Goal: Use online tool/utility: Utilize a website feature to perform a specific function

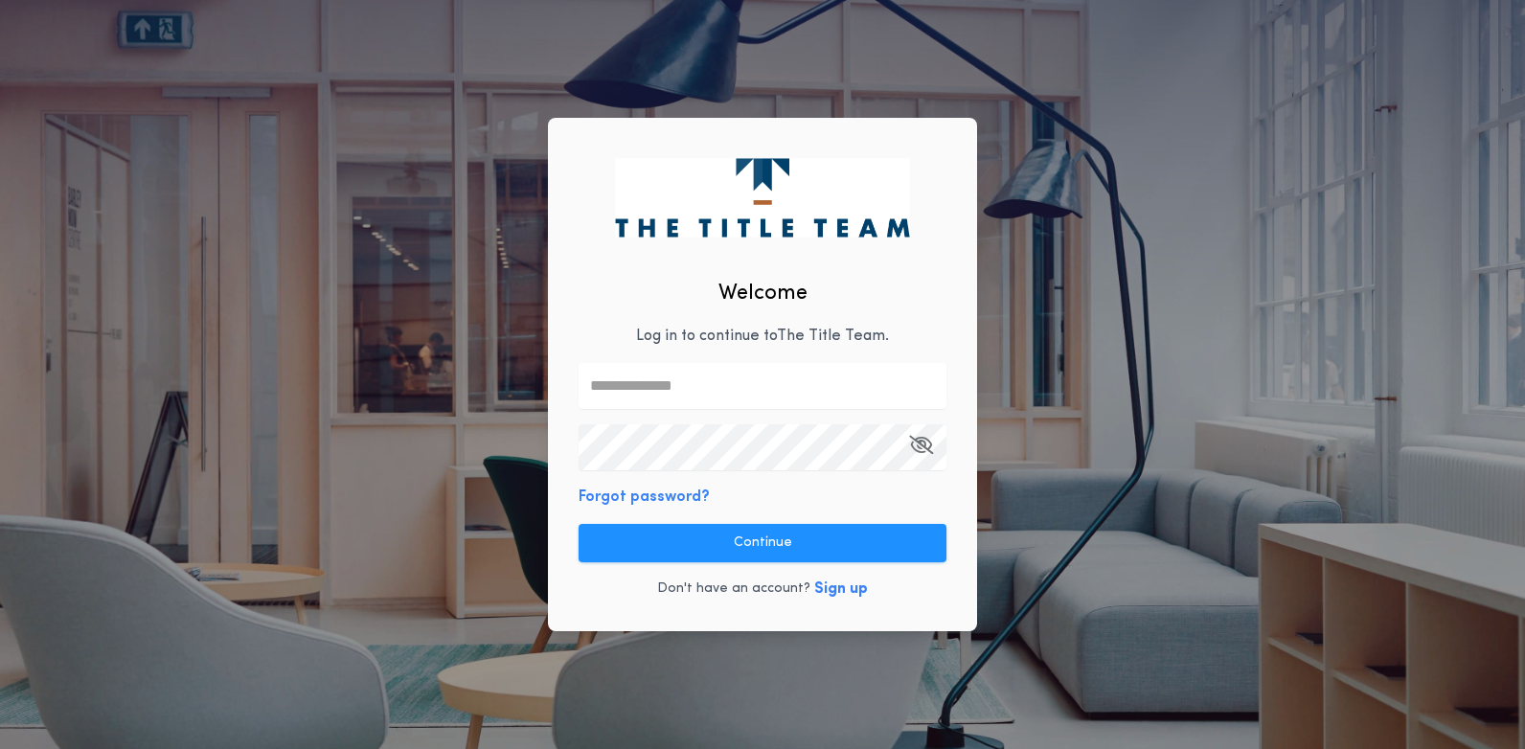
click at [665, 384] on input "text" at bounding box center [763, 386] width 368 height 46
type input "**********"
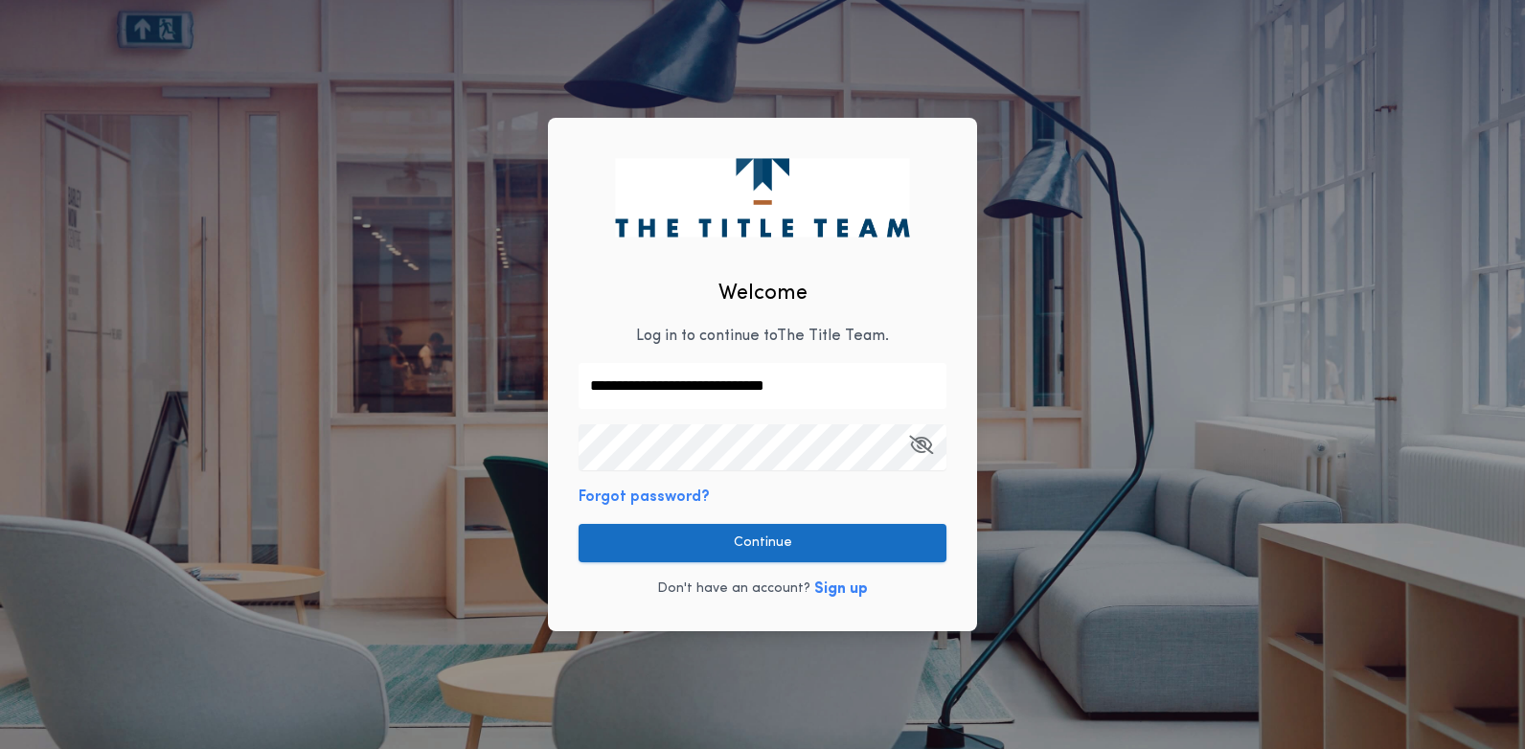
click at [761, 548] on button "Continue" at bounding box center [763, 543] width 368 height 38
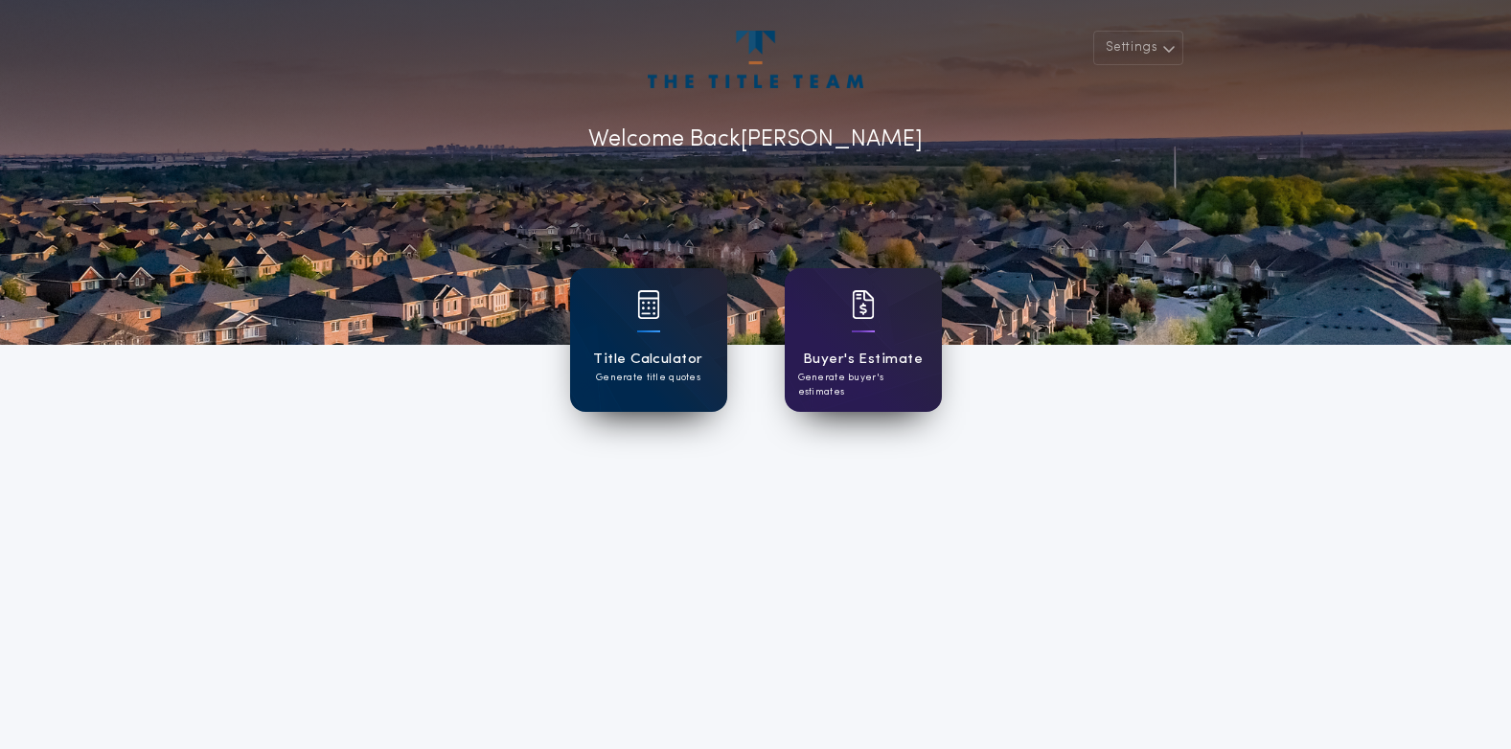
click at [667, 383] on p "Generate title quotes" at bounding box center [648, 378] width 104 height 14
